Goal: Task Accomplishment & Management: Manage account settings

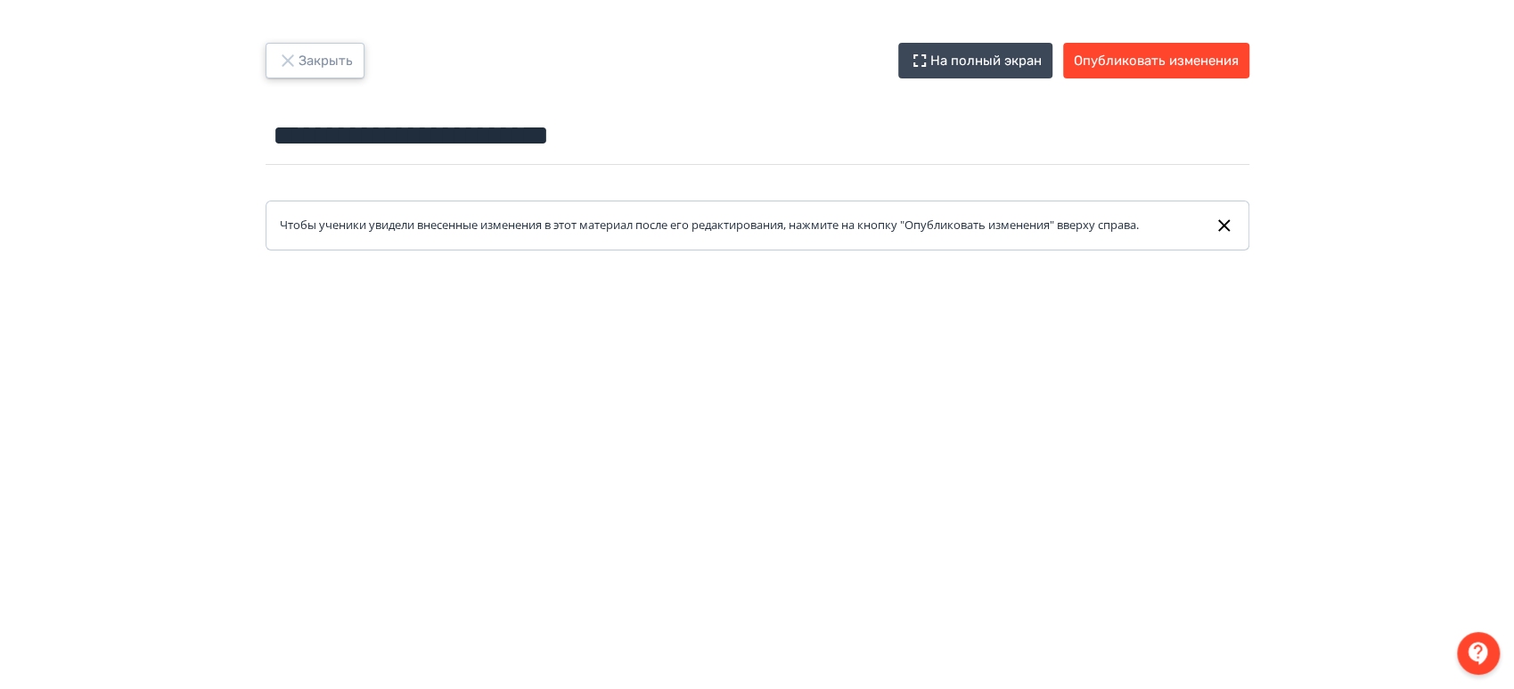
click at [312, 61] on button "Закрыть" at bounding box center [315, 61] width 99 height 36
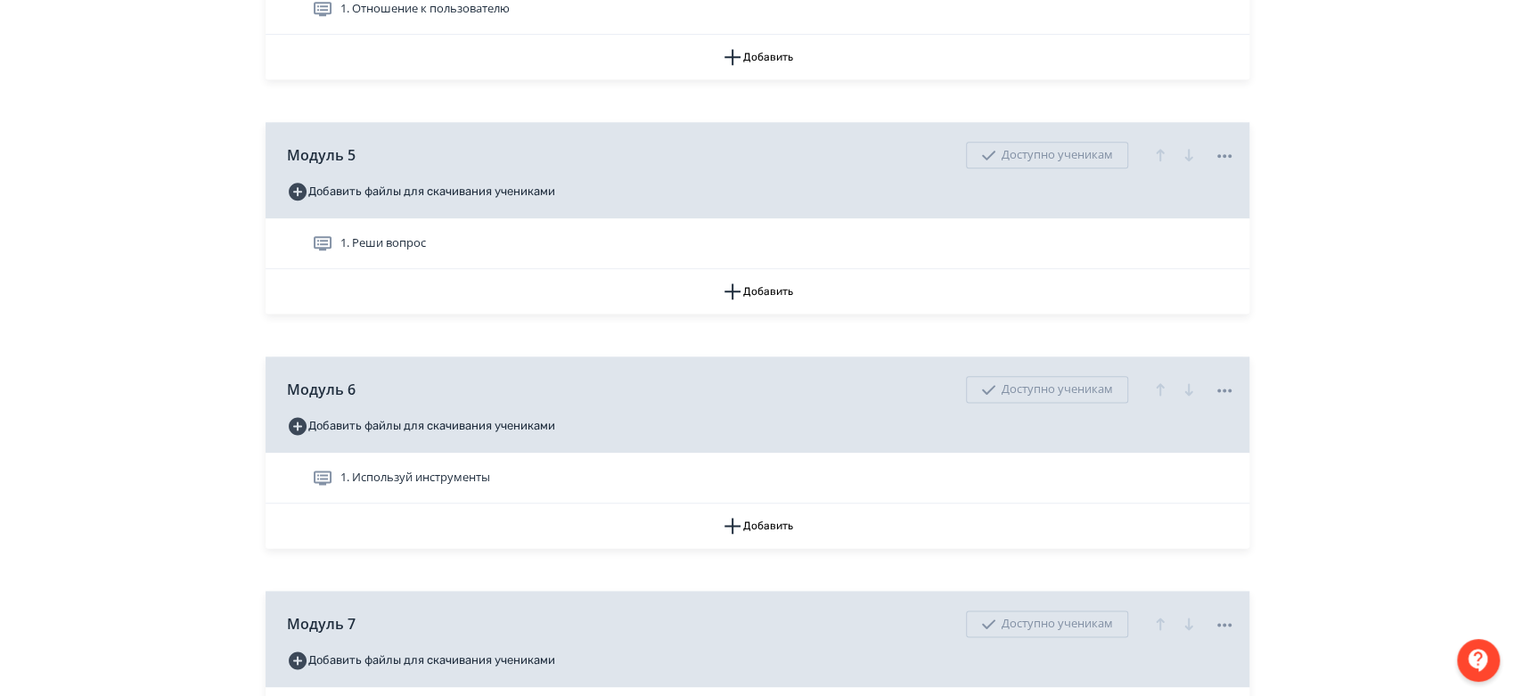
scroll to position [1287, 0]
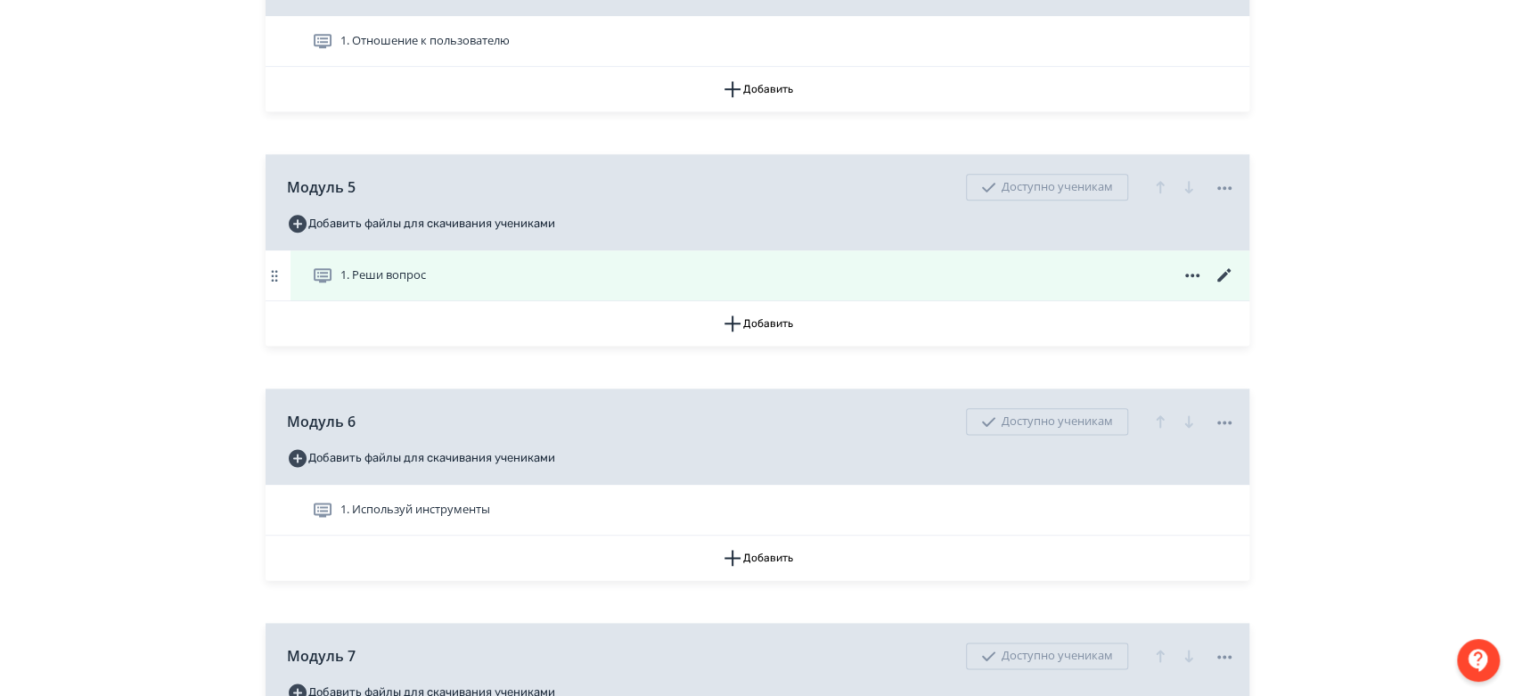
click at [1211, 286] on span at bounding box center [1192, 275] width 86 height 21
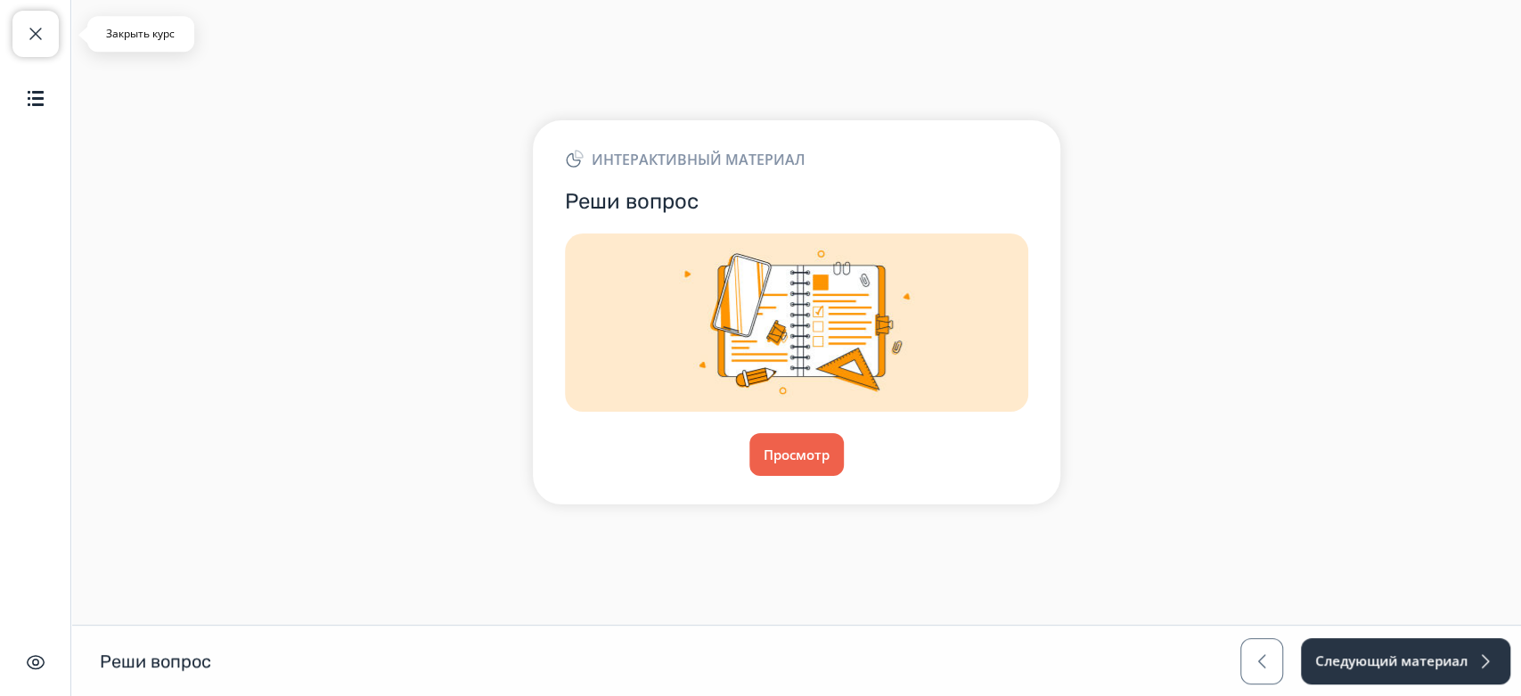
click at [28, 28] on span "button" at bounding box center [35, 33] width 21 height 21
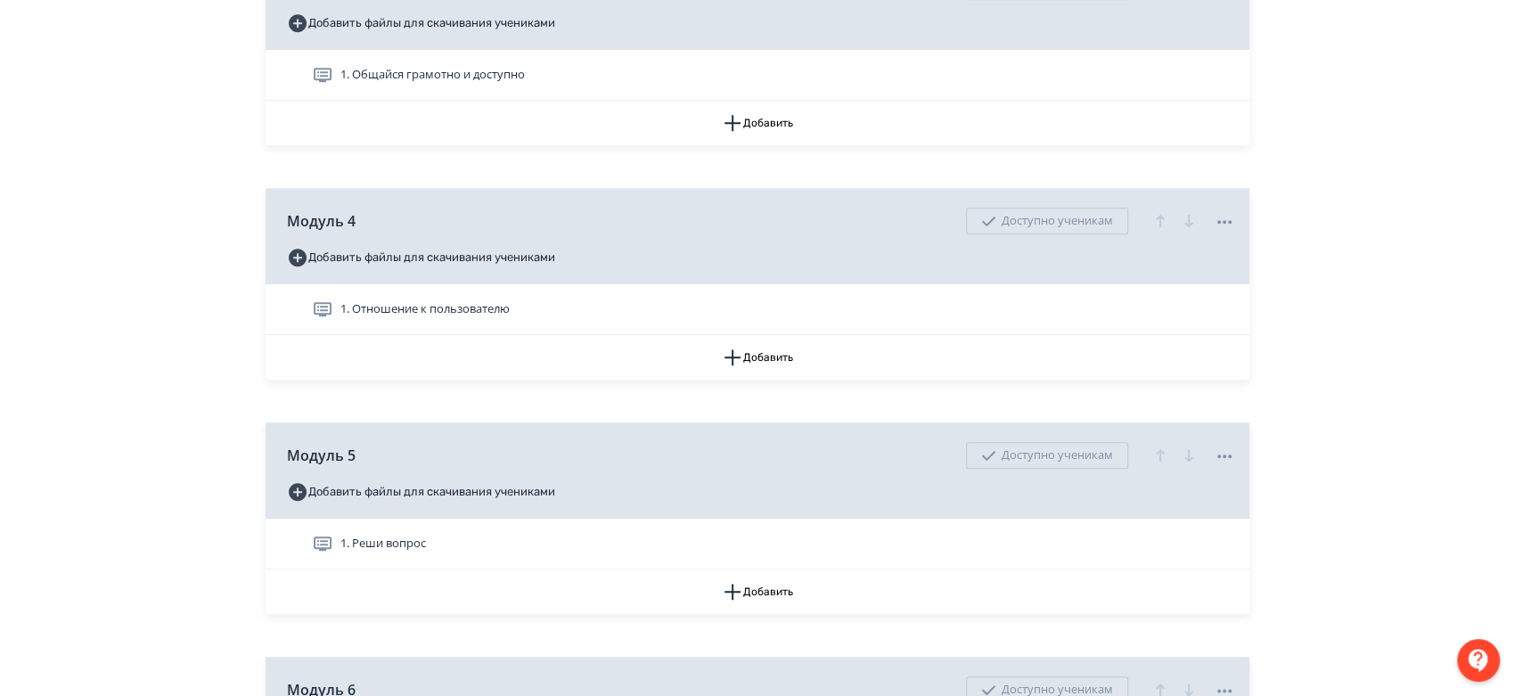
scroll to position [1188, 0]
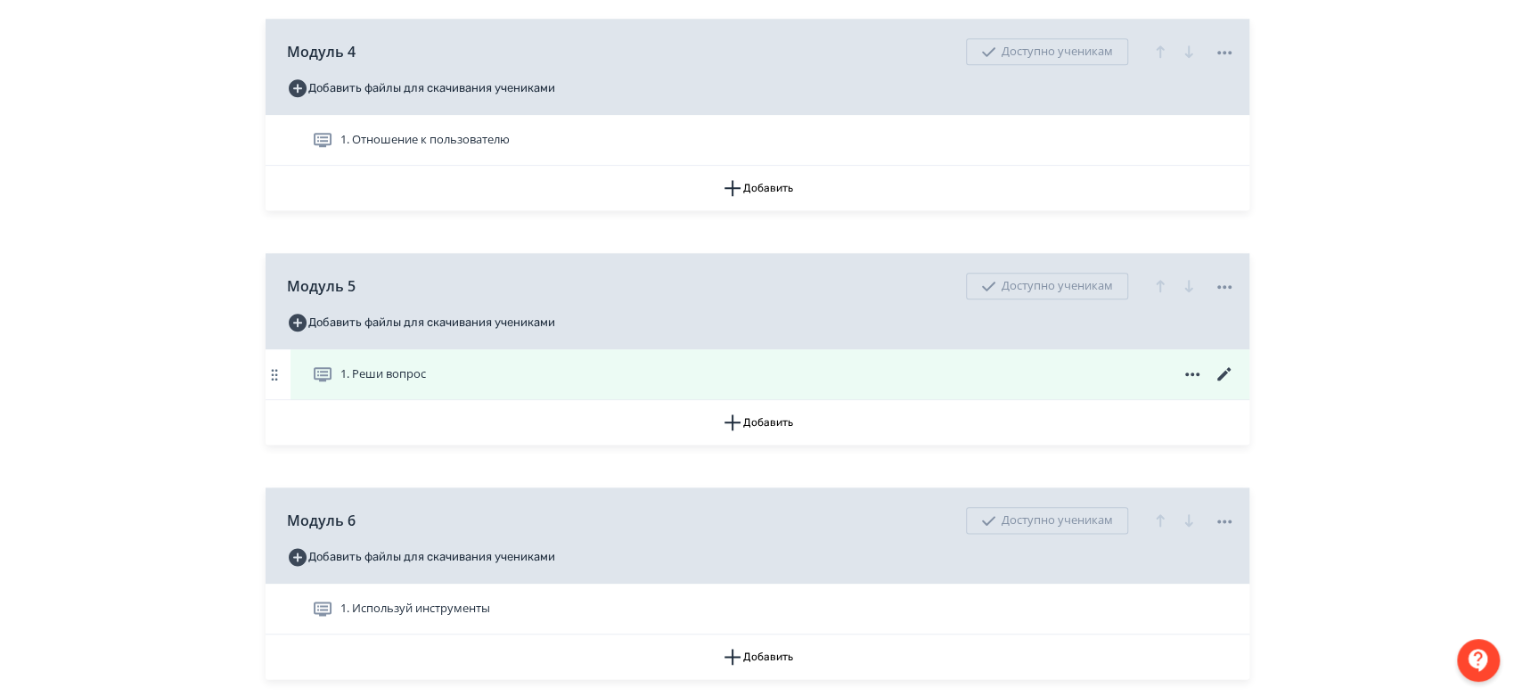
click at [1225, 385] on icon at bounding box center [1224, 374] width 21 height 21
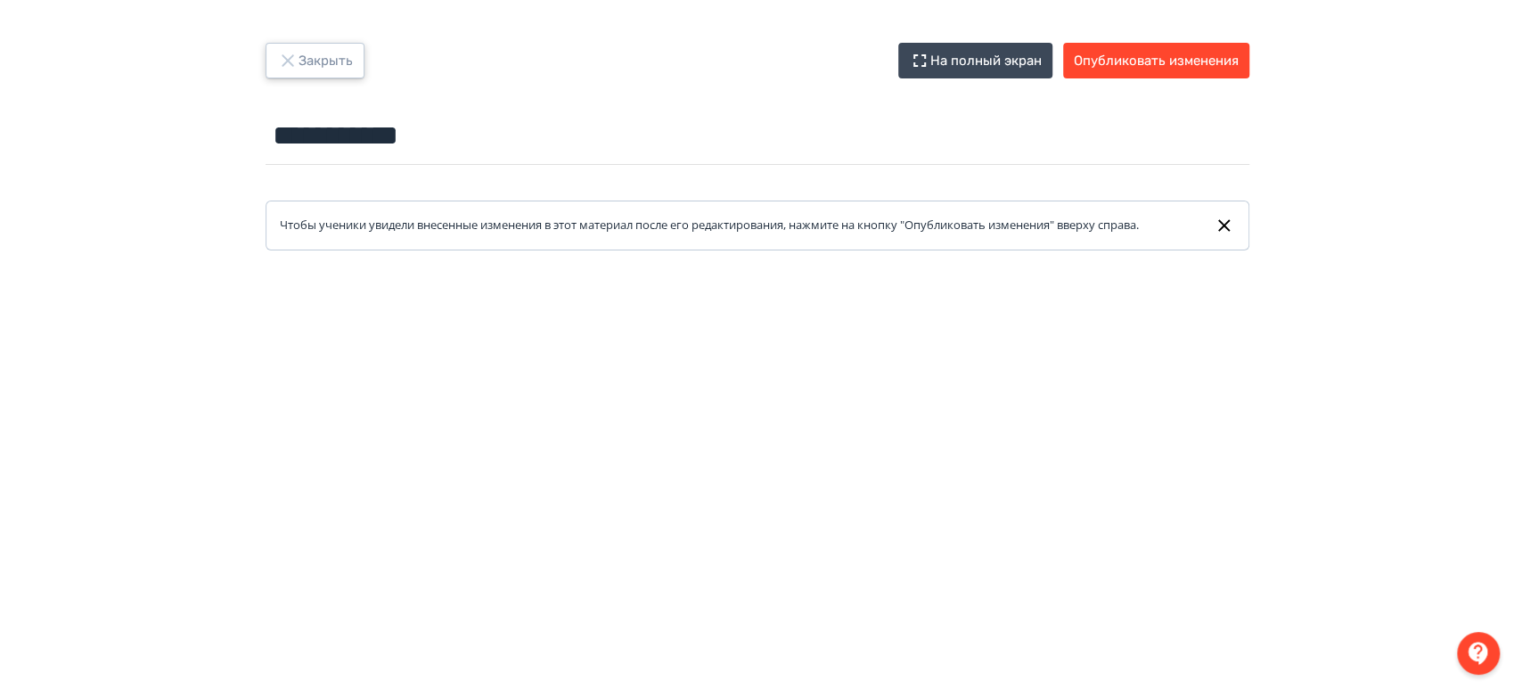
click at [349, 59] on button "Закрыть" at bounding box center [315, 61] width 99 height 36
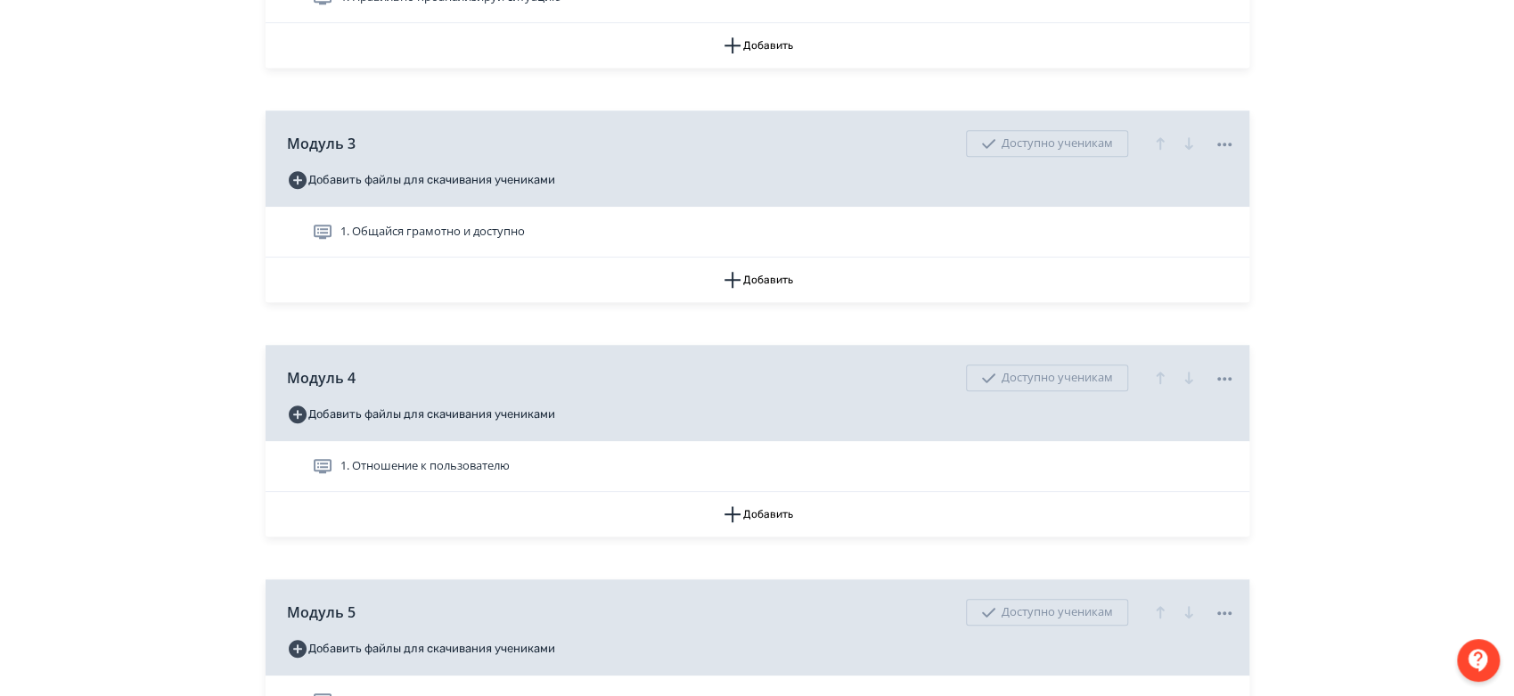
scroll to position [1089, 0]
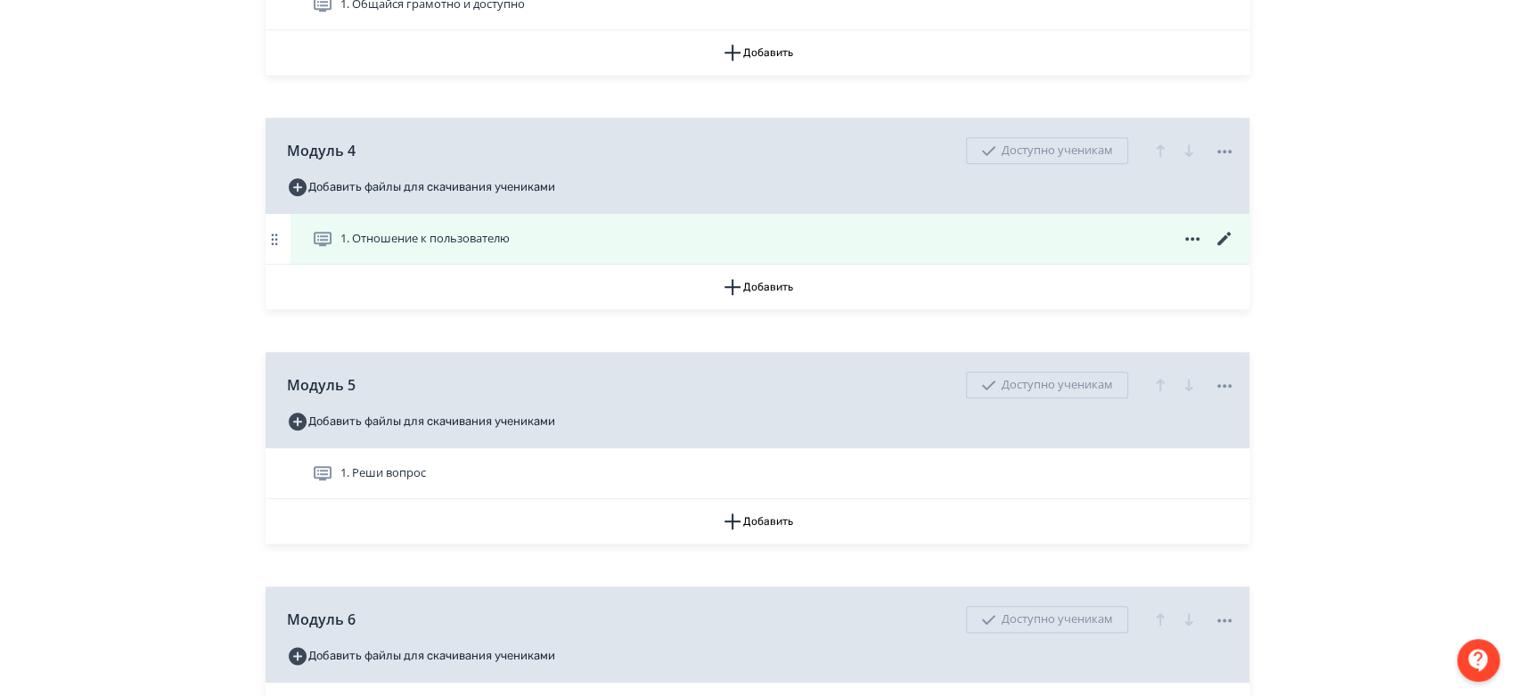
click at [1226, 249] on icon at bounding box center [1224, 238] width 21 height 21
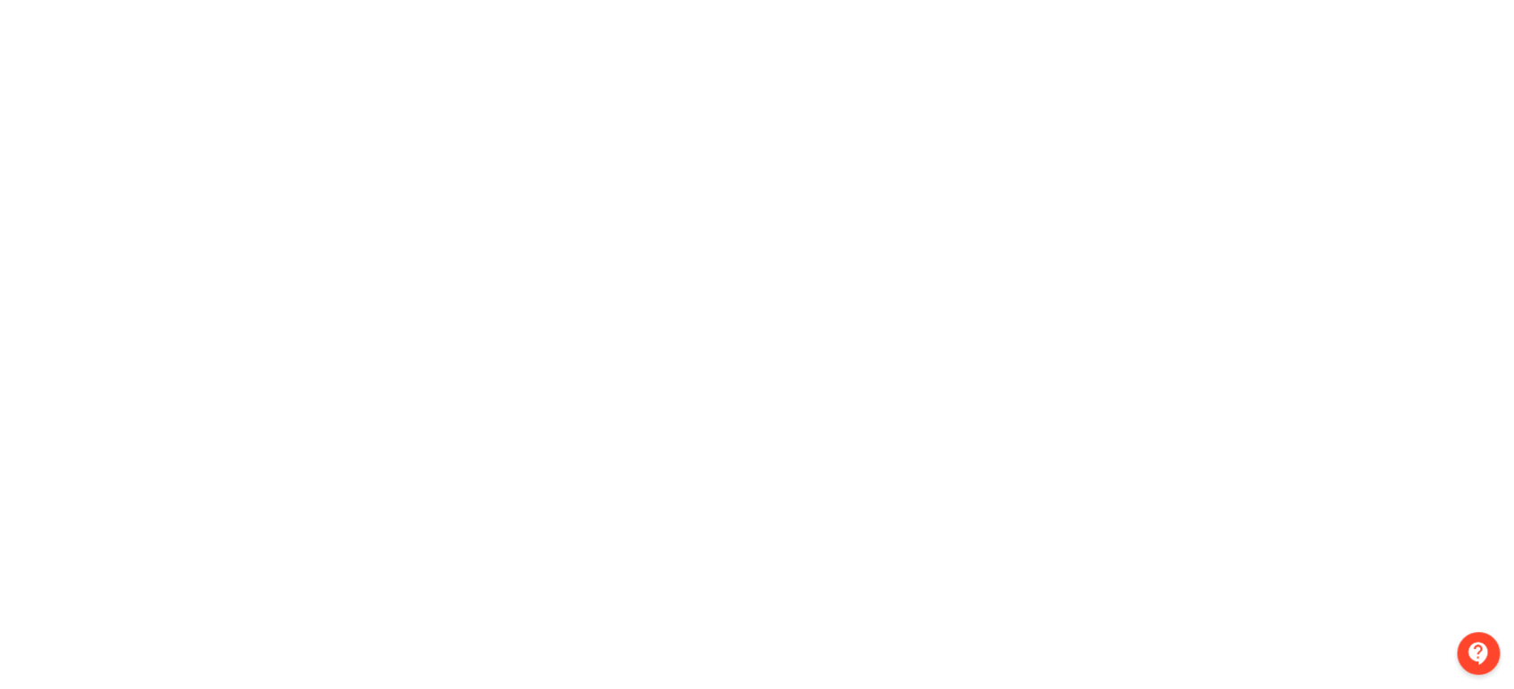
scroll to position [200, 0]
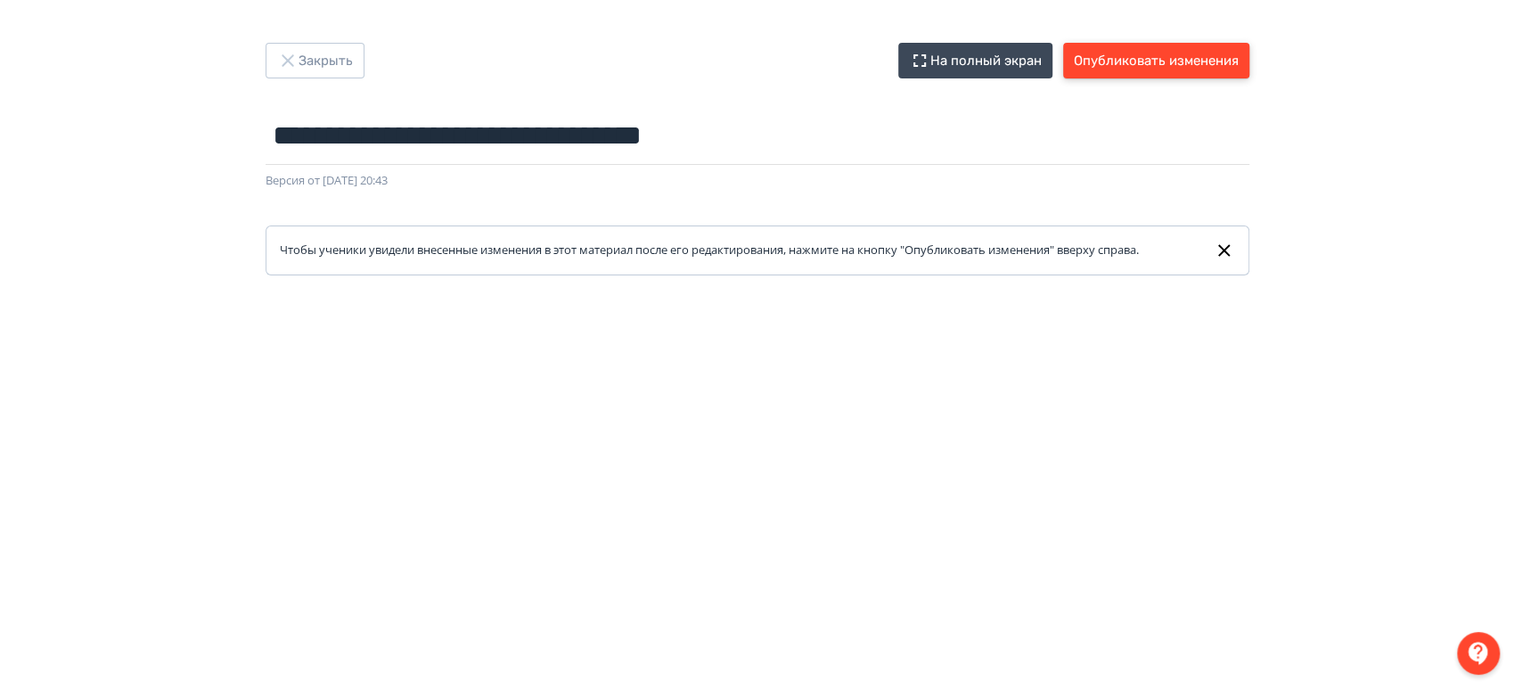
click at [1117, 44] on button "Опубликовать изменения" at bounding box center [1156, 61] width 186 height 36
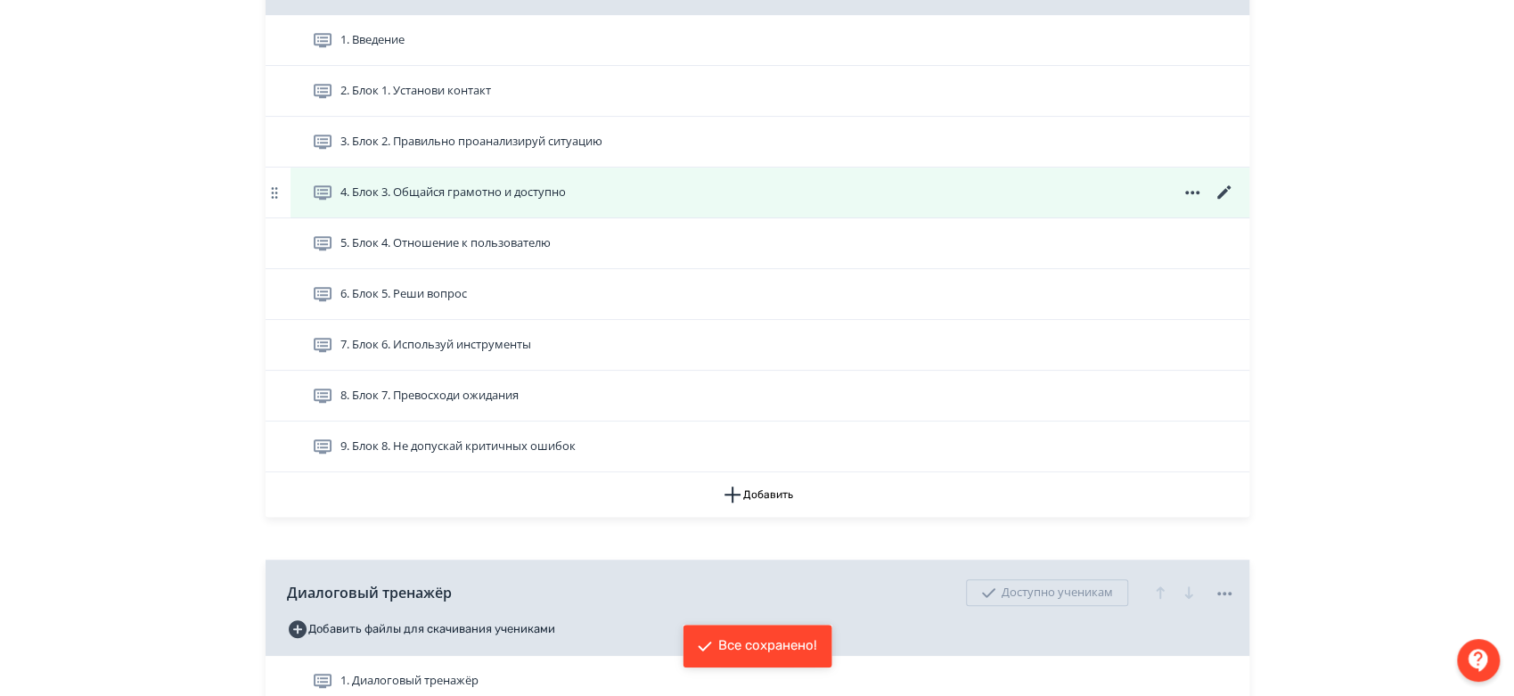
scroll to position [593, 0]
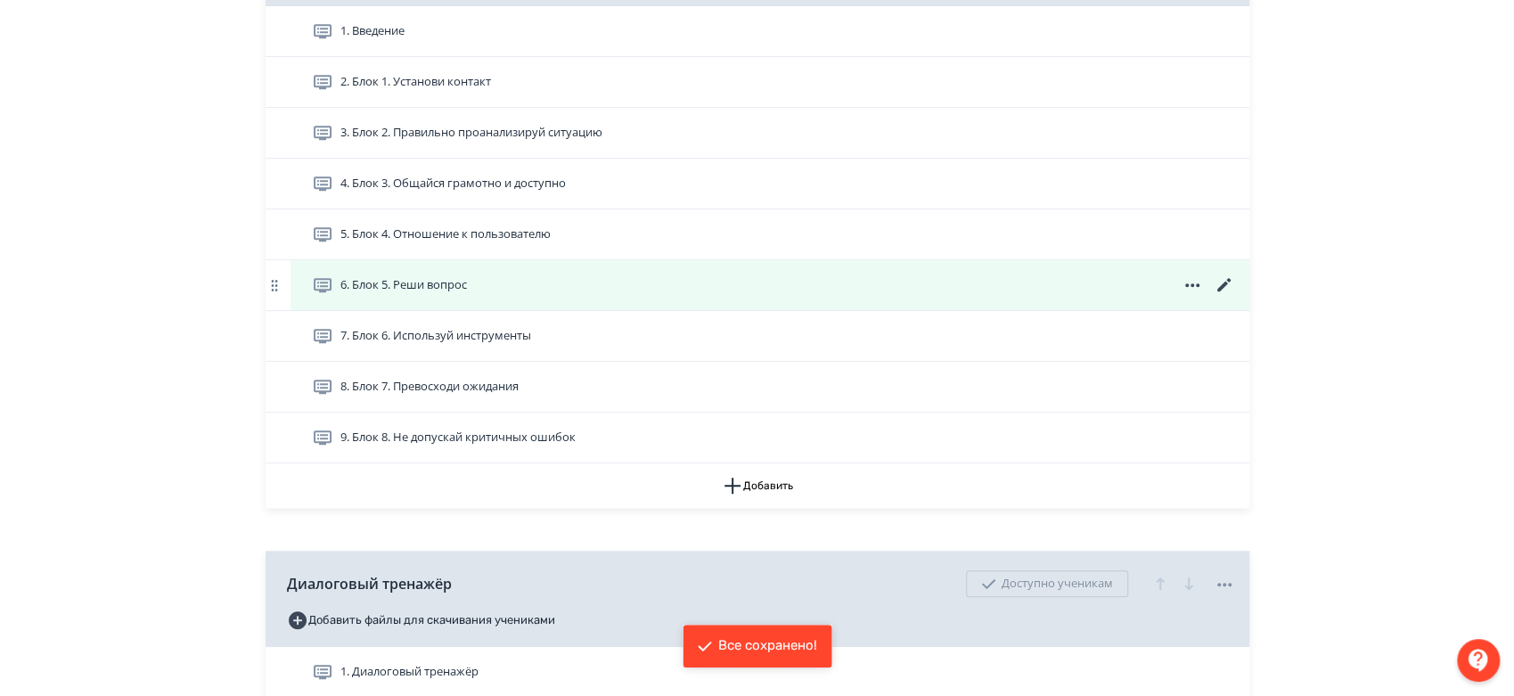
click at [1223, 291] on icon at bounding box center [1222, 284] width 13 height 13
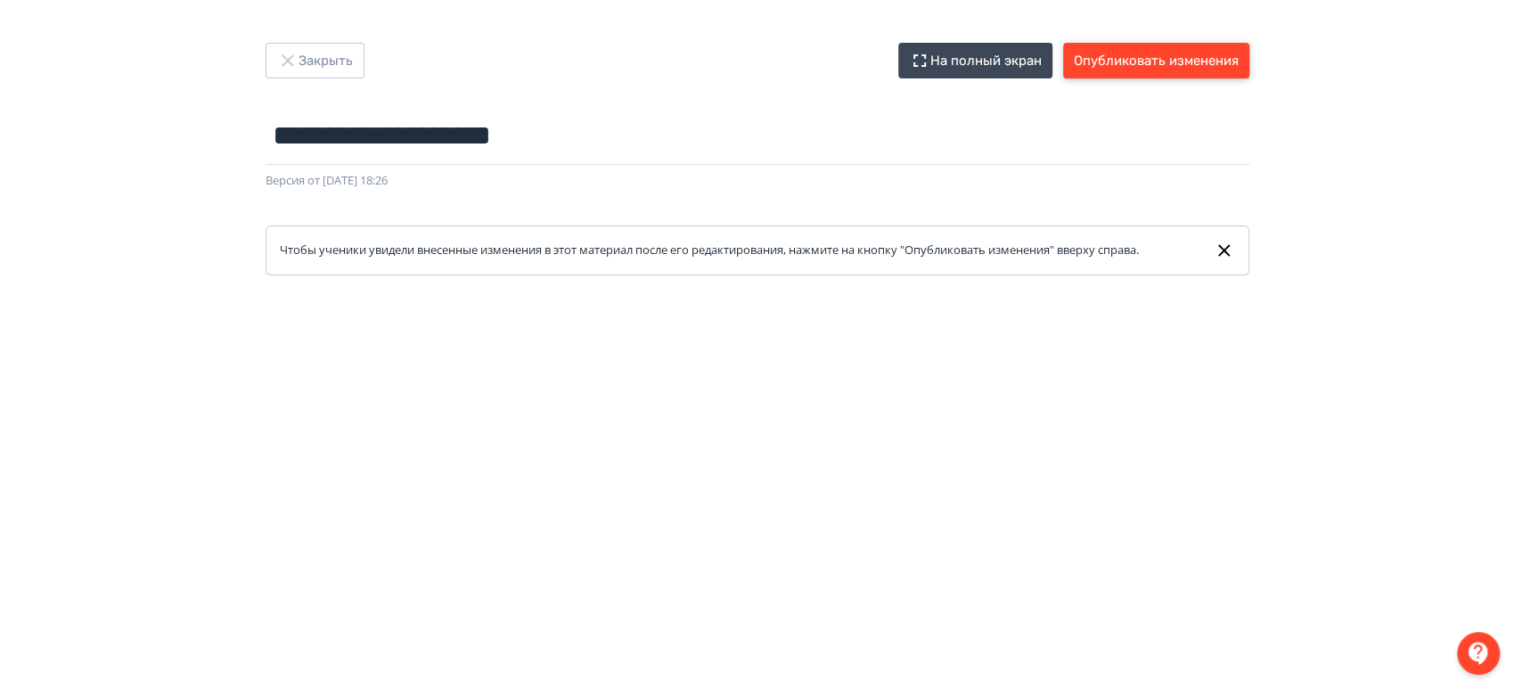
click at [1130, 72] on button "Опубликовать изменения" at bounding box center [1156, 61] width 186 height 36
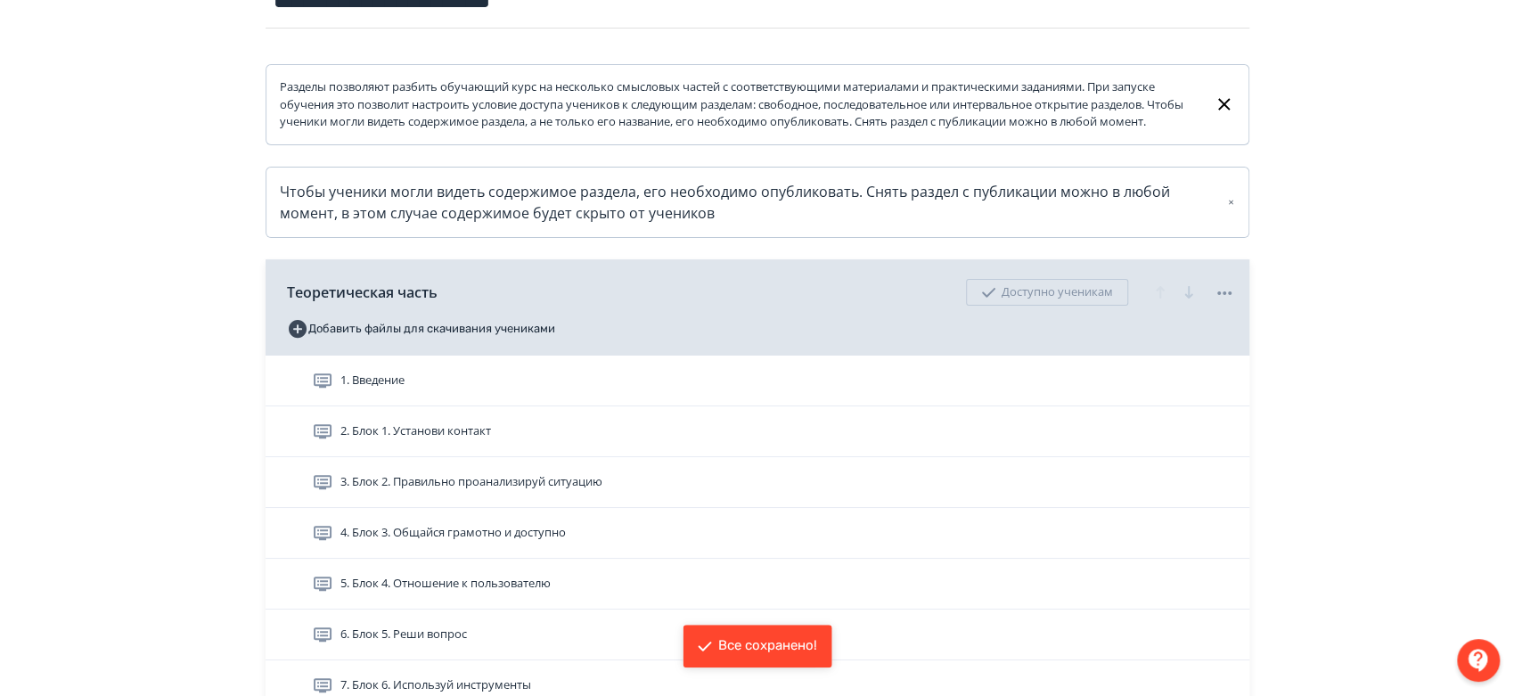
scroll to position [495, 0]
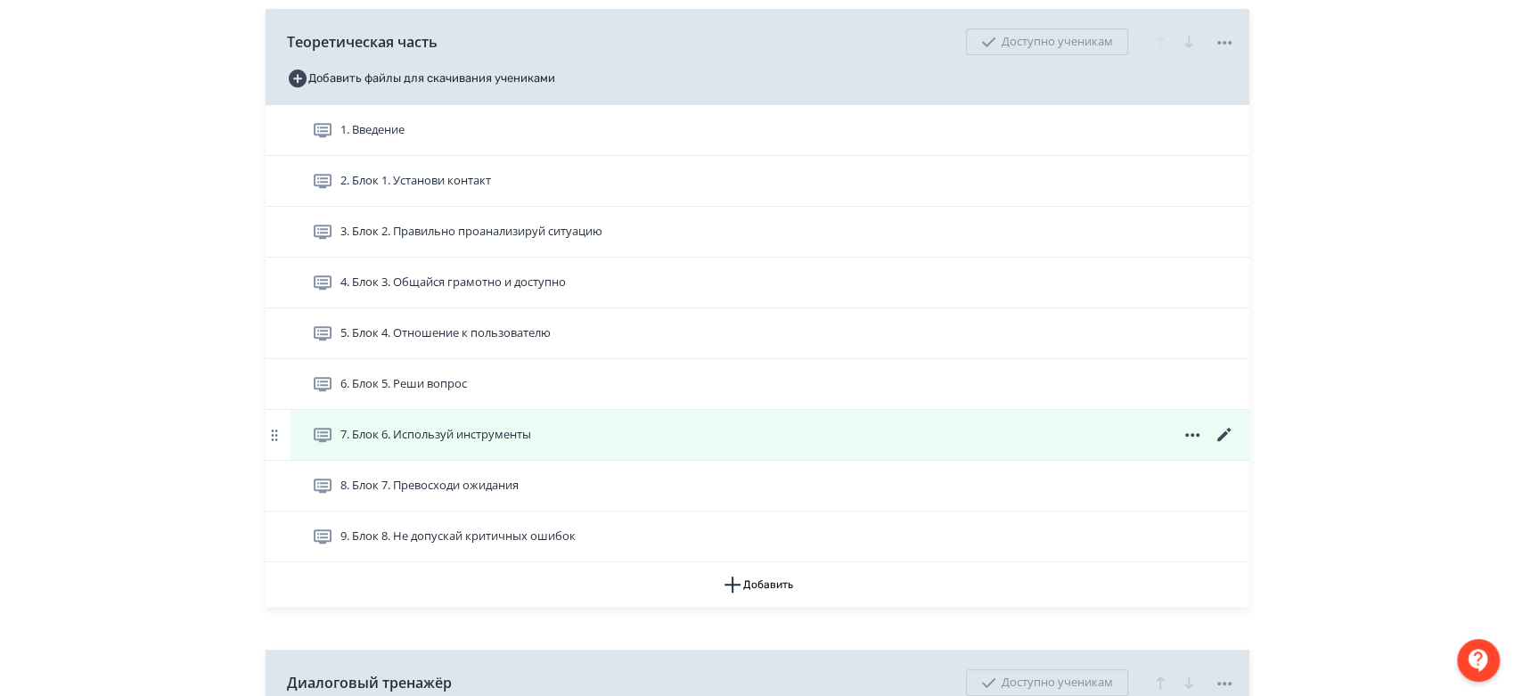
click at [1217, 446] on icon at bounding box center [1224, 434] width 21 height 21
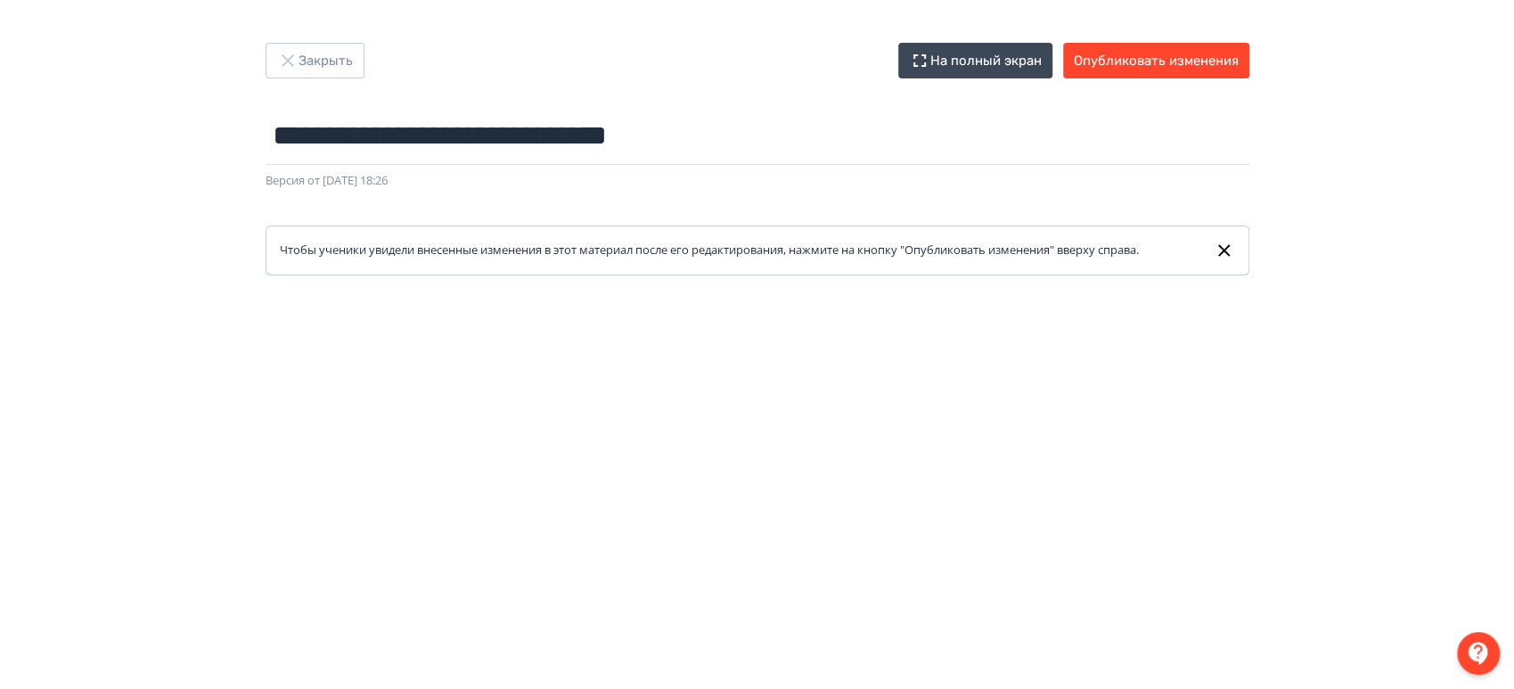
click at [318, 39] on div "**********" at bounding box center [757, 344] width 1514 height 689
click at [328, 60] on button "Закрыть" at bounding box center [315, 61] width 99 height 36
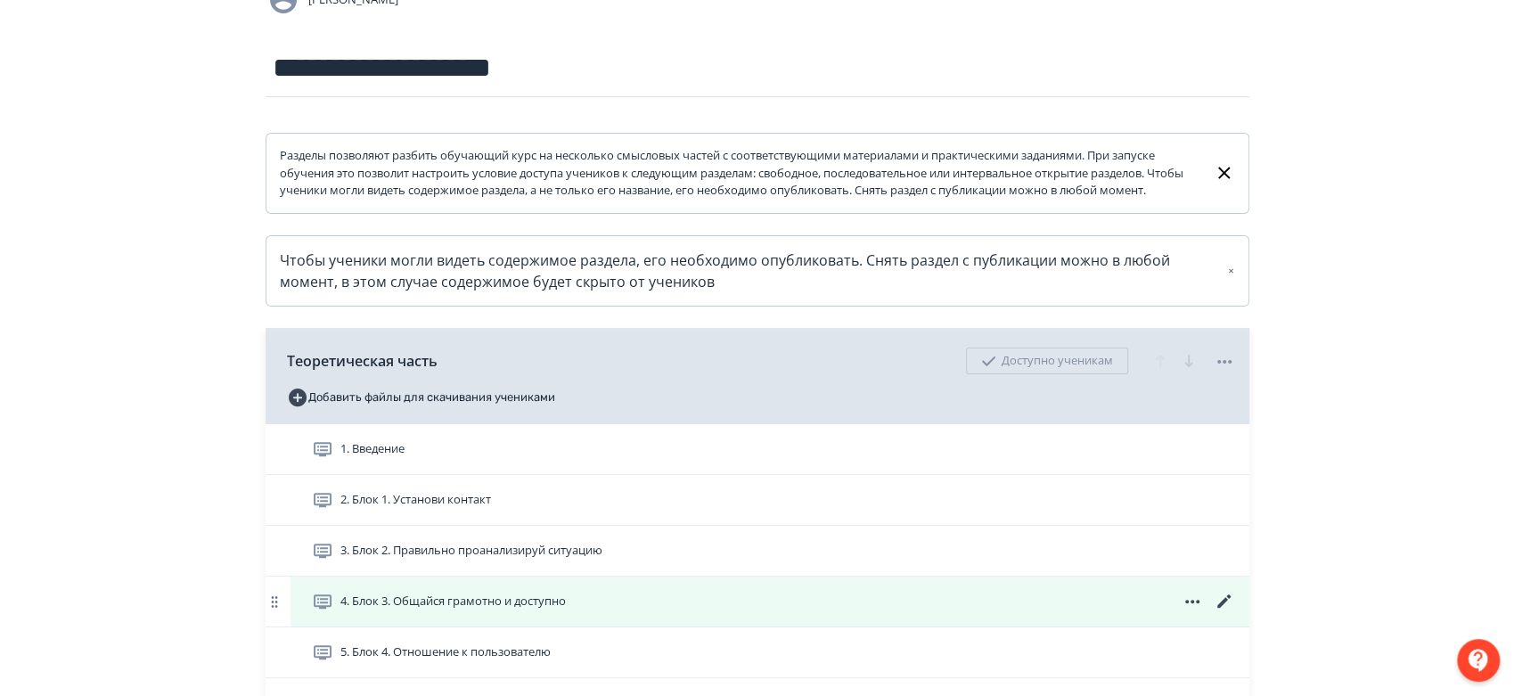
scroll to position [495, 0]
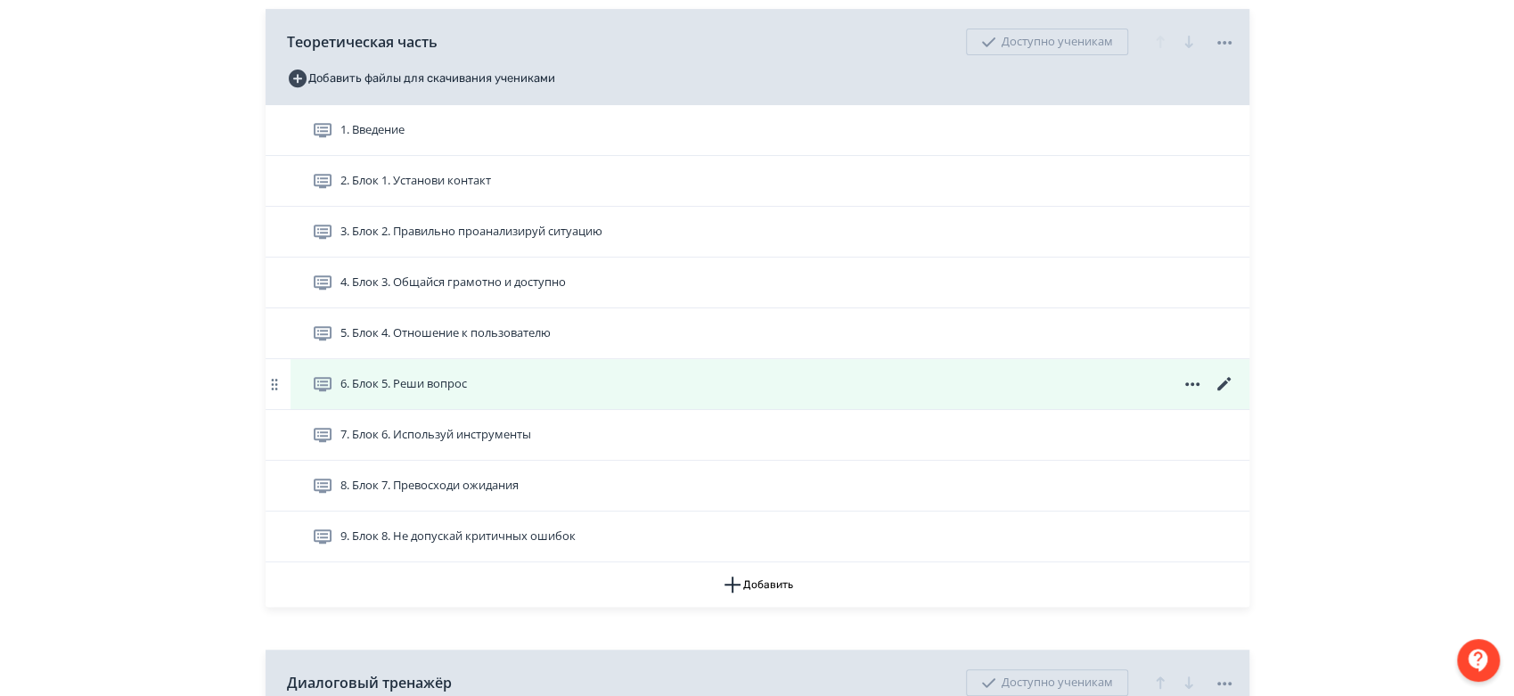
click at [1228, 395] on icon at bounding box center [1224, 383] width 21 height 21
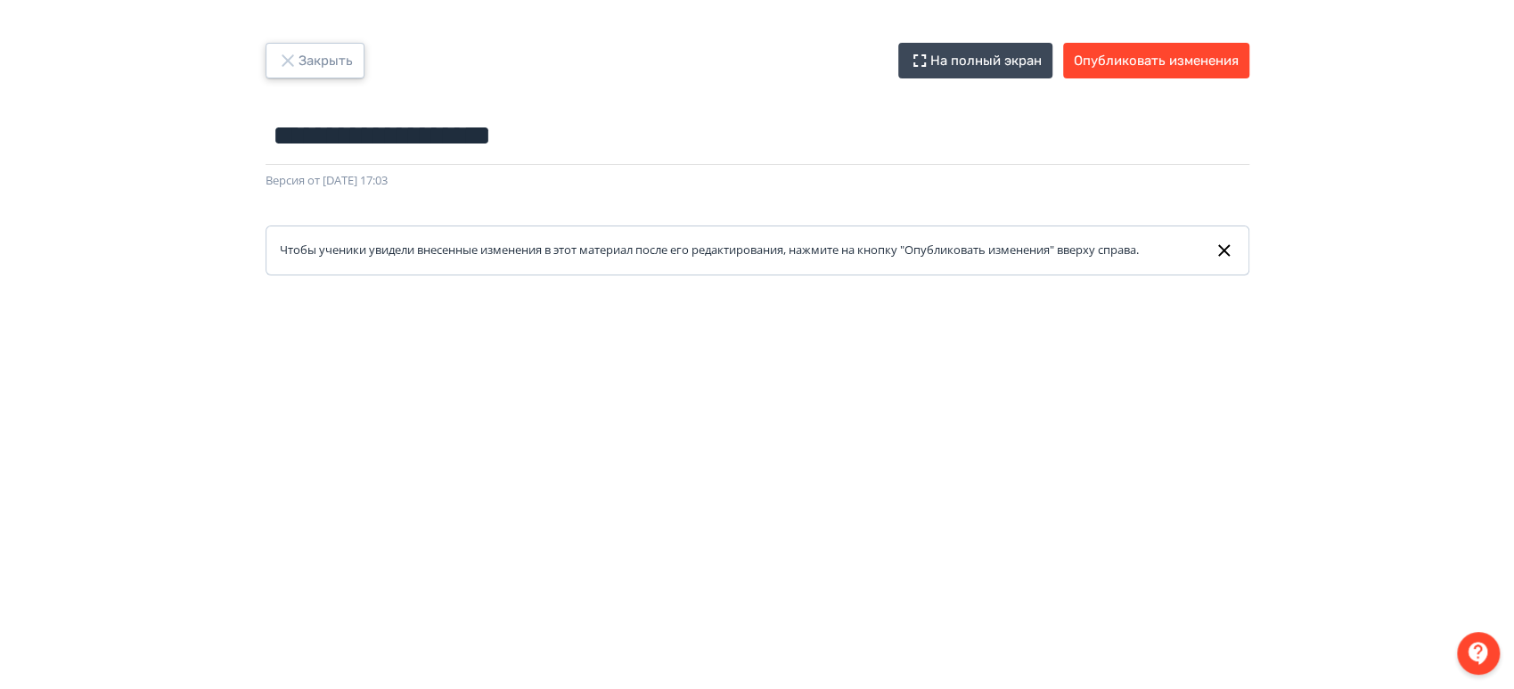
click at [321, 51] on button "Закрыть" at bounding box center [315, 61] width 99 height 36
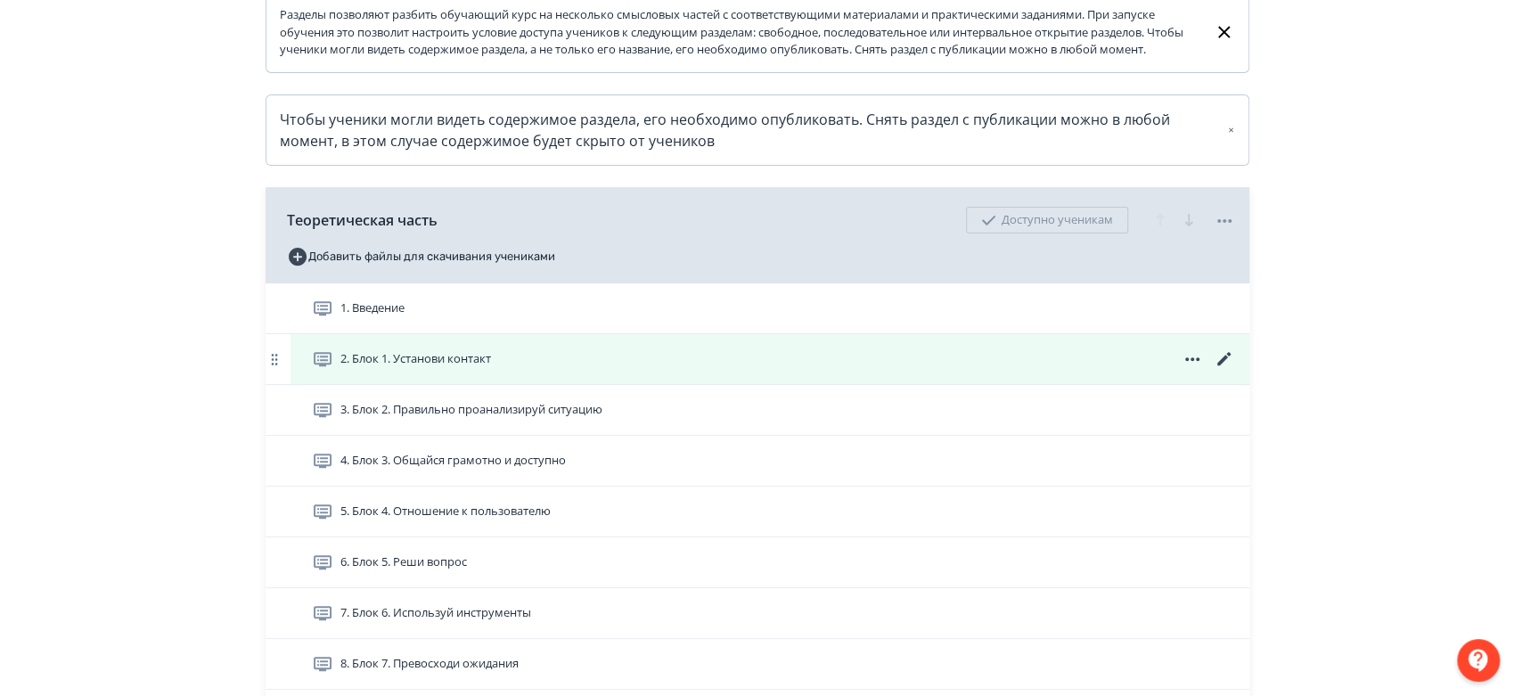
scroll to position [396, 0]
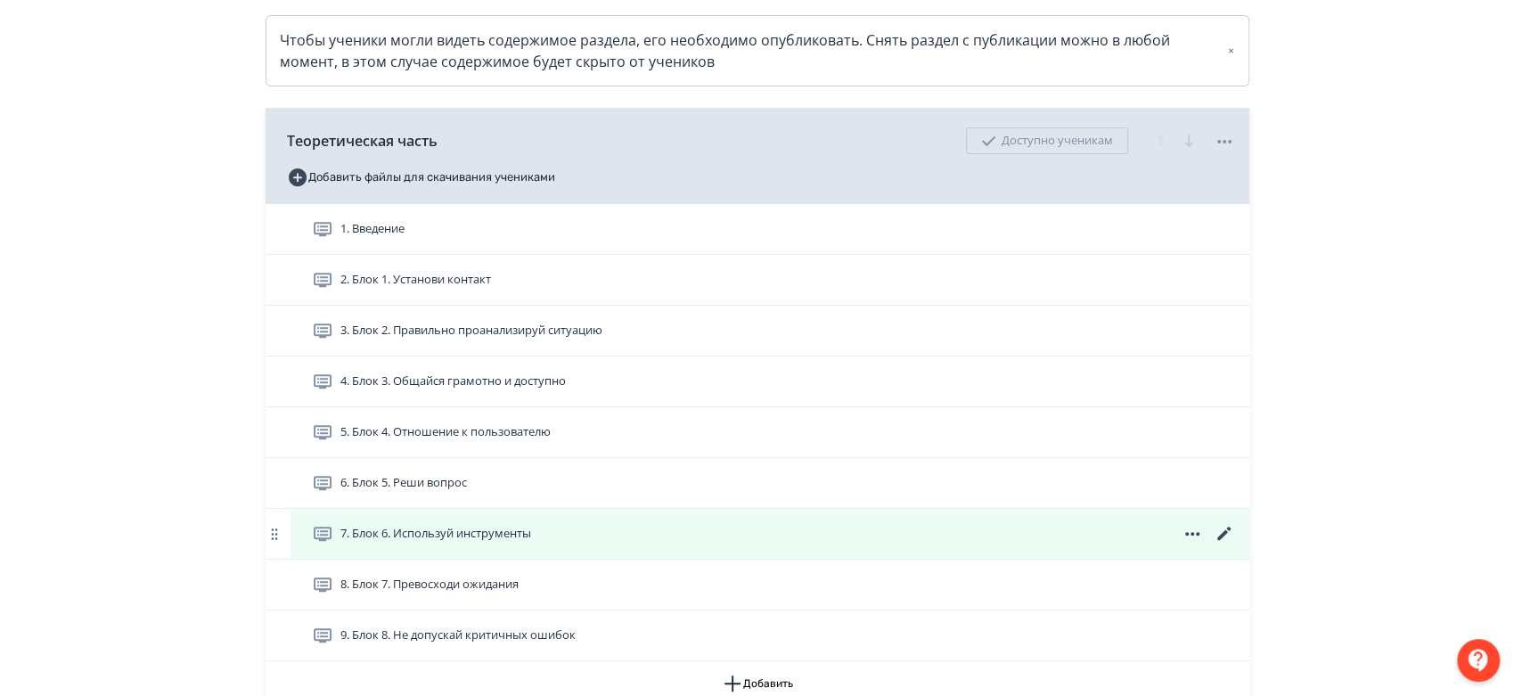
click at [1223, 540] on icon at bounding box center [1222, 533] width 13 height 13
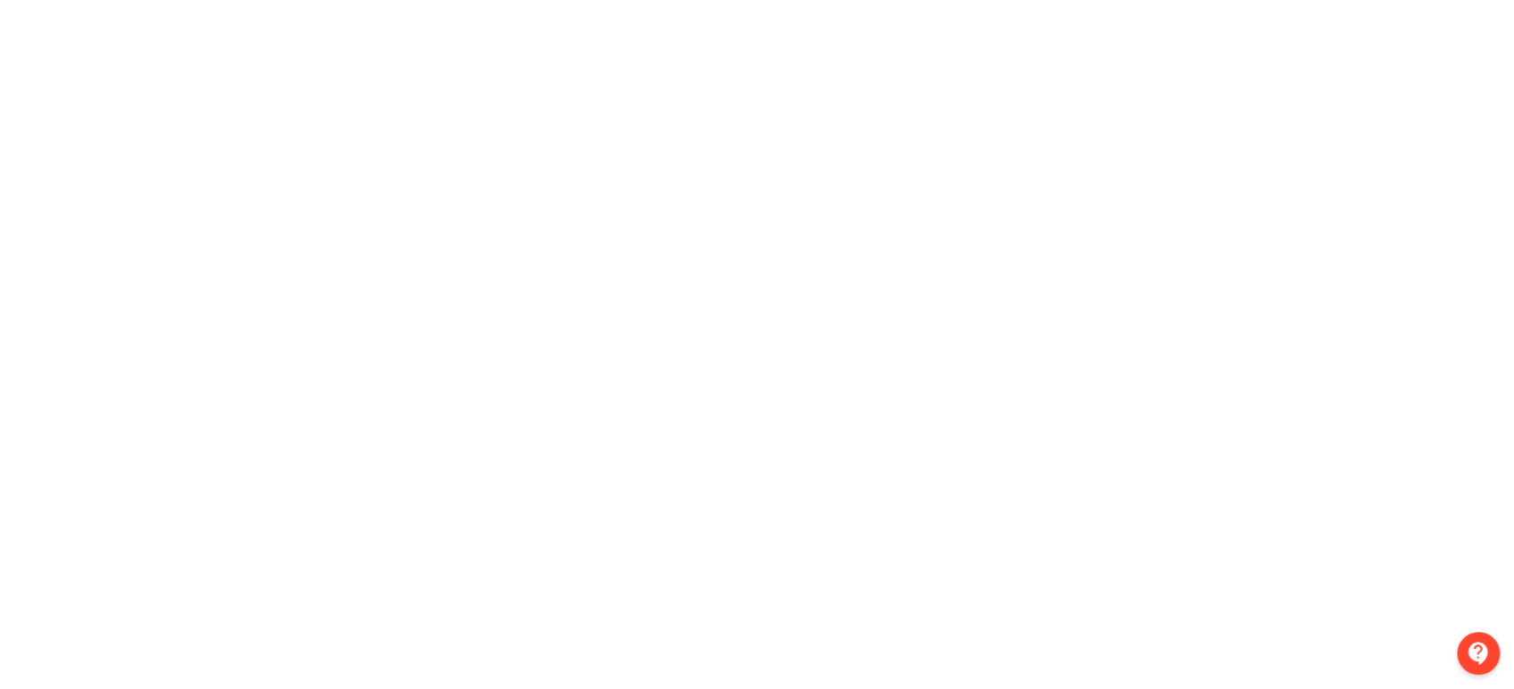
scroll to position [225, 0]
